Goal: Information Seeking & Learning: Stay updated

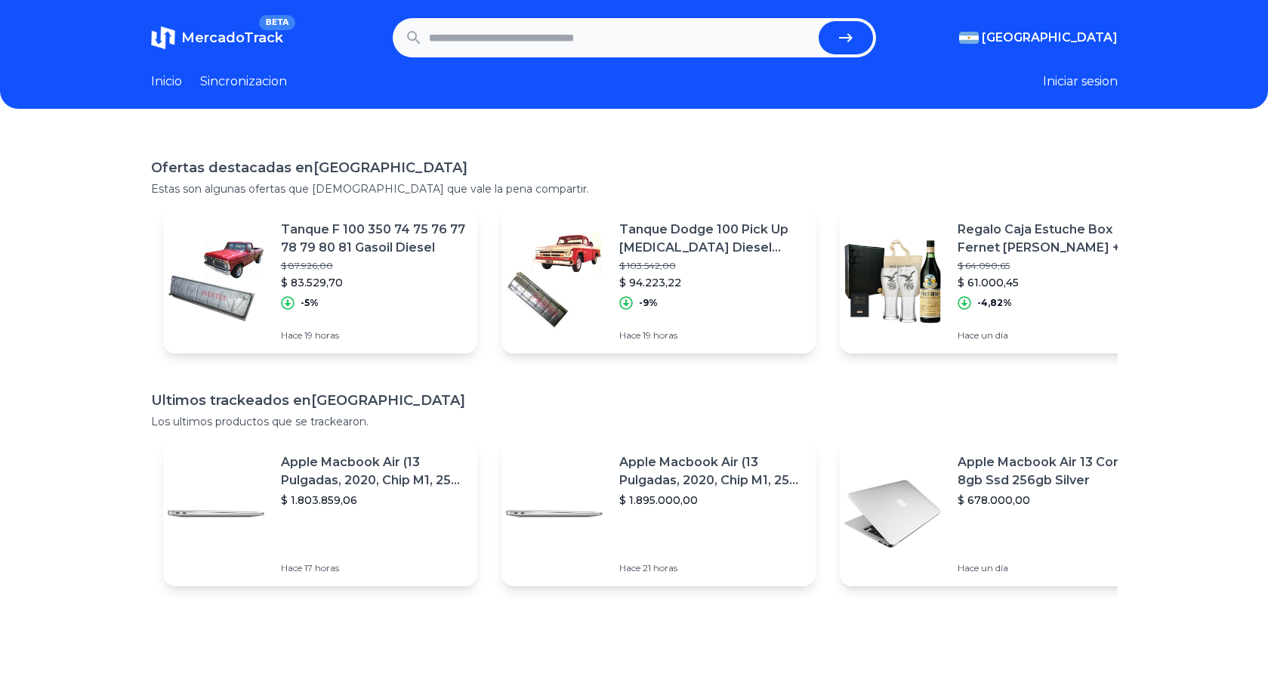
click at [485, 177] on h1 "Ofertas destacadas en [GEOGRAPHIC_DATA]" at bounding box center [634, 167] width 966 height 21
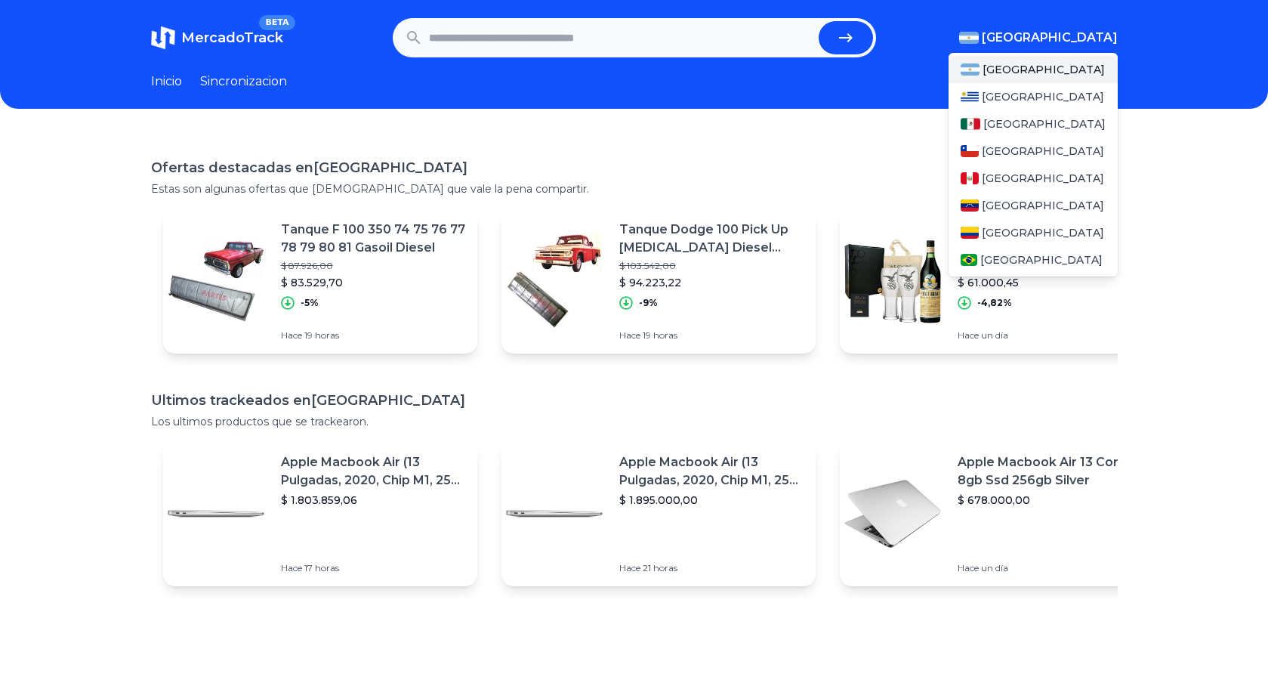
click at [1059, 30] on span "[GEOGRAPHIC_DATA]" at bounding box center [1050, 38] width 136 height 18
click at [1003, 143] on span "[GEOGRAPHIC_DATA]" at bounding box center [1043, 150] width 122 height 15
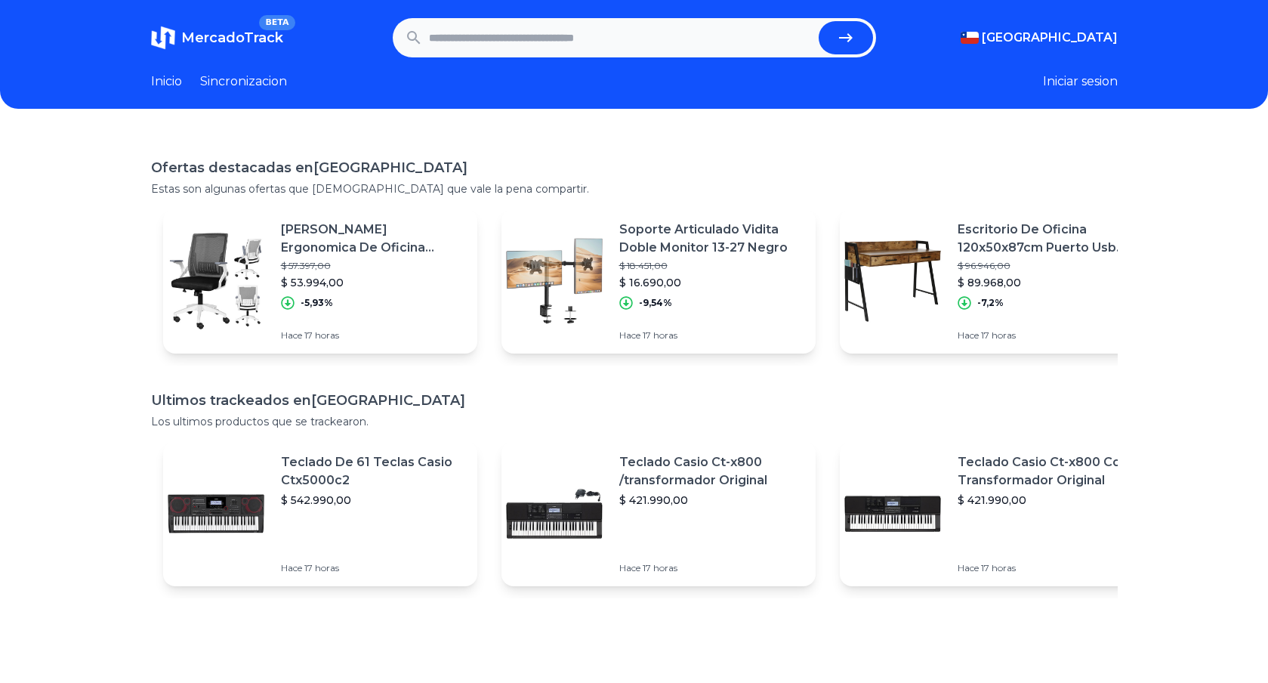
click at [617, 149] on div "Ofertas destacadas en [GEOGRAPHIC_DATA] Estas son algunas ofertas que [DEMOGRAP…" at bounding box center [634, 474] width 1268 height 683
click at [223, 82] on link "Sincronizacion" at bounding box center [243, 81] width 87 height 18
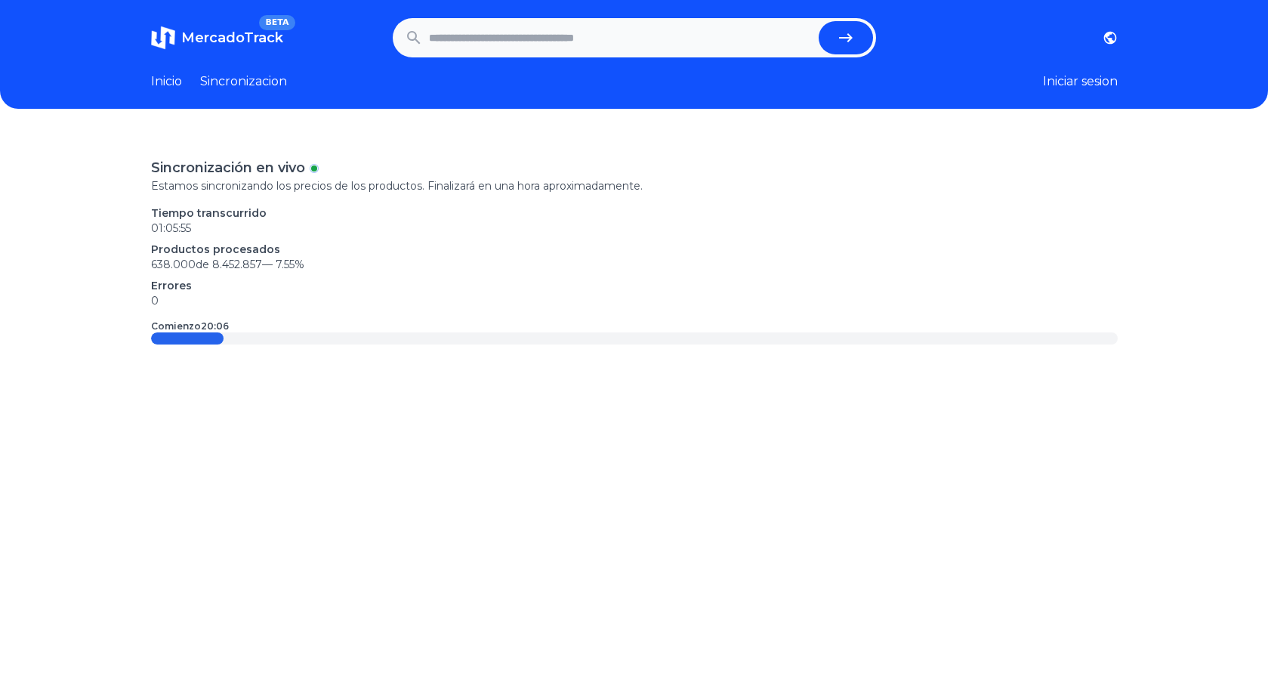
click at [628, 193] on div "Sincronización en vivo Estamos sincronizando los precios de los productos. Fina…" at bounding box center [634, 250] width 966 height 187
click at [336, 231] on p "01:05:56" at bounding box center [634, 227] width 966 height 15
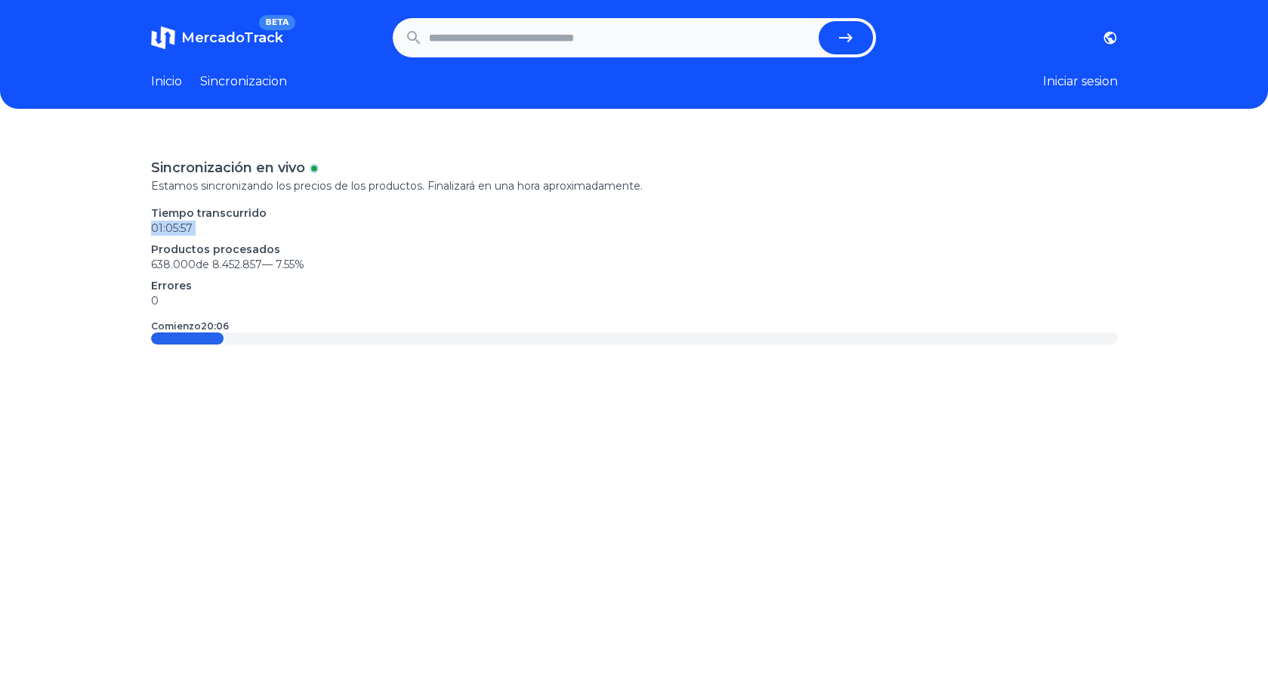
click at [336, 231] on p "01:05:57" at bounding box center [634, 227] width 966 height 15
click at [362, 267] on p "638.000 de 8.452.857 — 7.55 %" at bounding box center [634, 264] width 966 height 15
click at [383, 300] on p "0" at bounding box center [634, 300] width 966 height 15
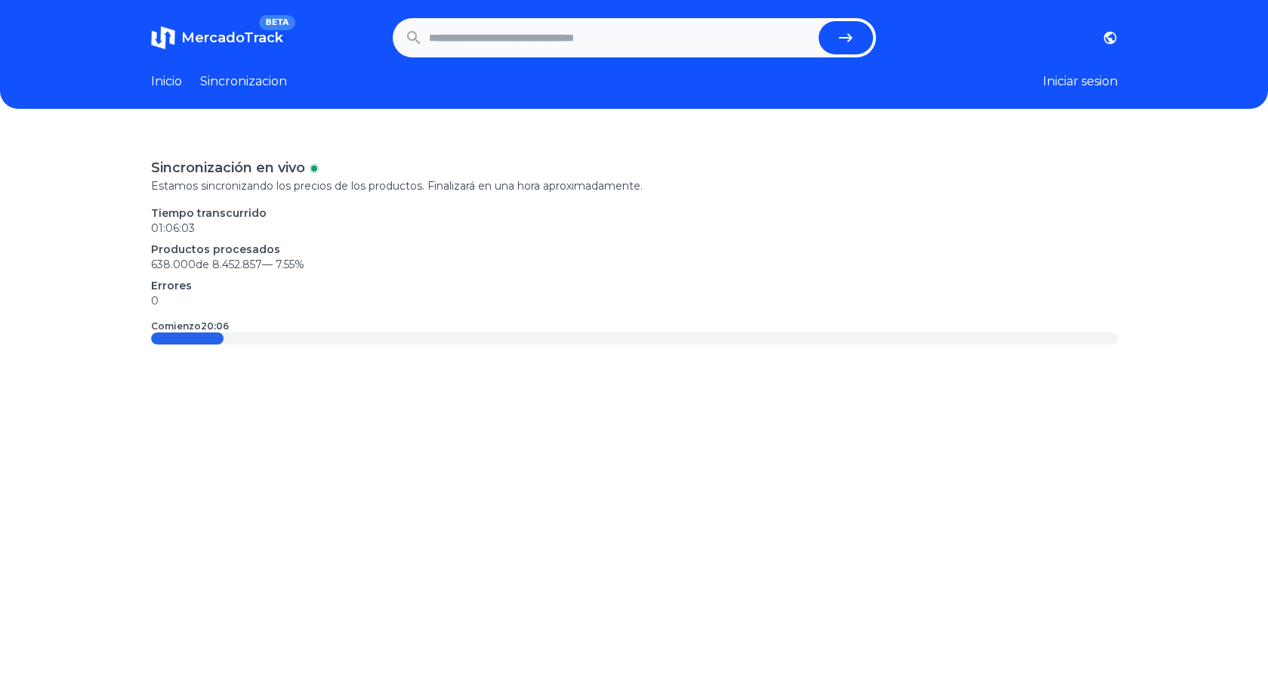
click at [165, 79] on link "Inicio" at bounding box center [166, 81] width 31 height 18
